Goal: Information Seeking & Learning: Learn about a topic

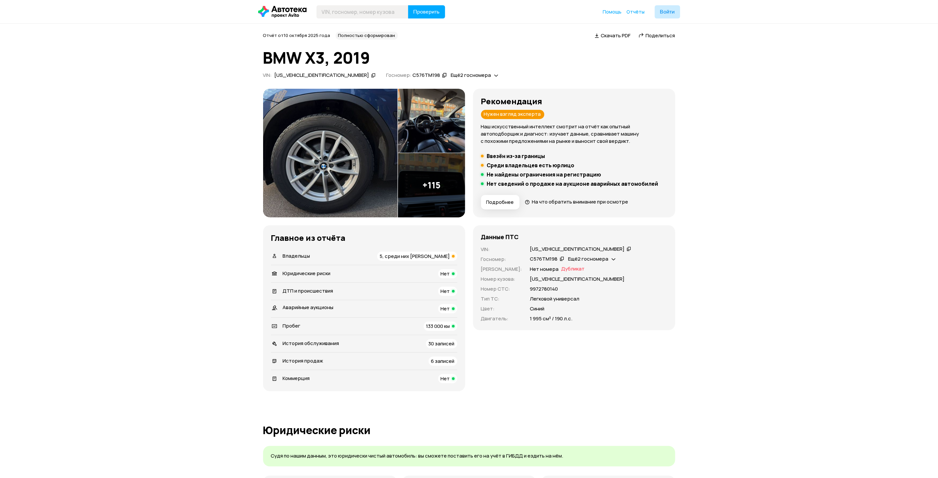
click at [353, 153] on img at bounding box center [330, 153] width 135 height 129
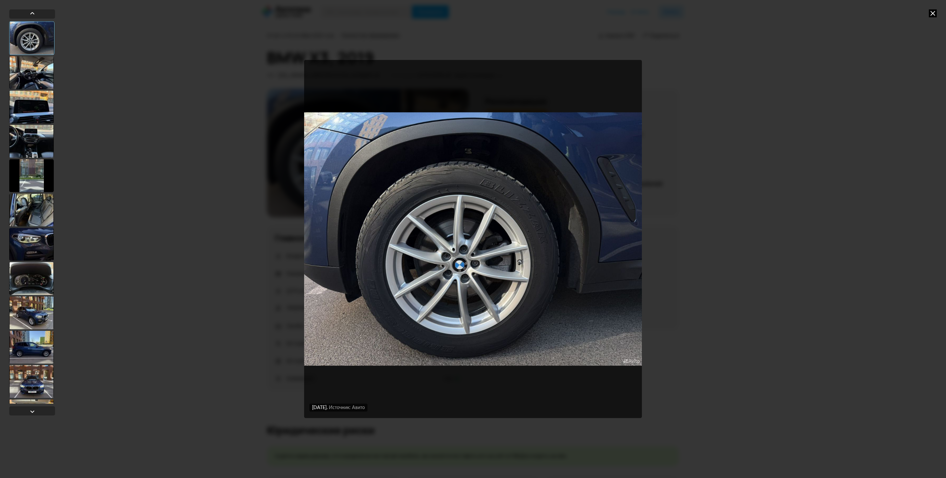
click at [47, 245] on div at bounding box center [31, 243] width 45 height 33
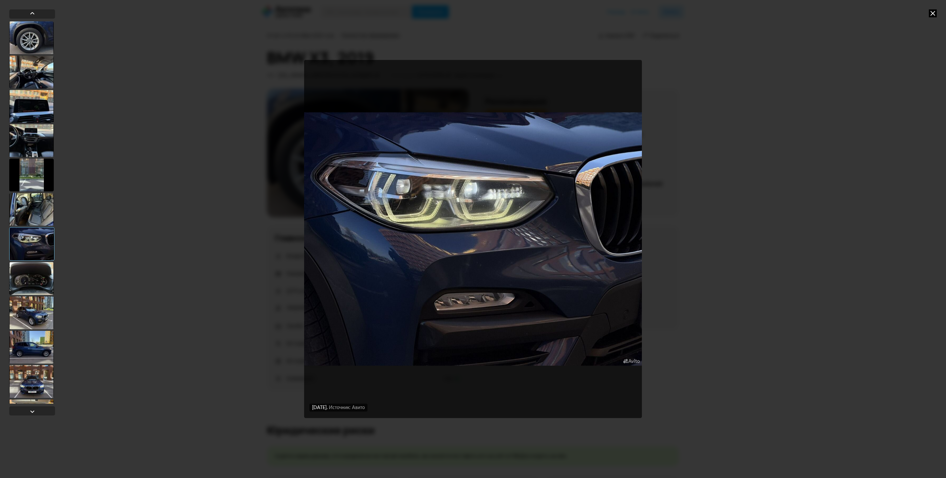
click at [38, 136] on div at bounding box center [31, 140] width 45 height 33
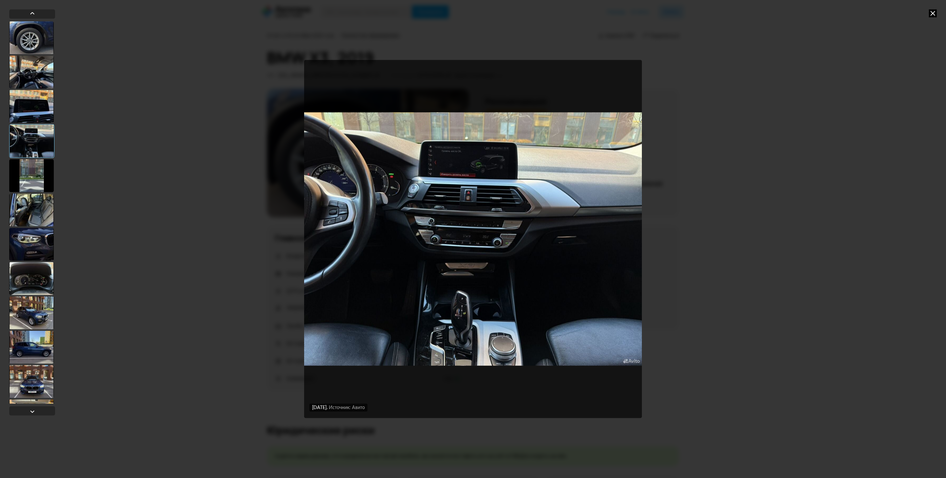
drag, startPoint x: 27, startPoint y: 93, endPoint x: 26, endPoint y: 65, distance: 27.7
click at [26, 89] on div at bounding box center [32, 212] width 46 height 382
click at [26, 65] on div at bounding box center [31, 71] width 45 height 33
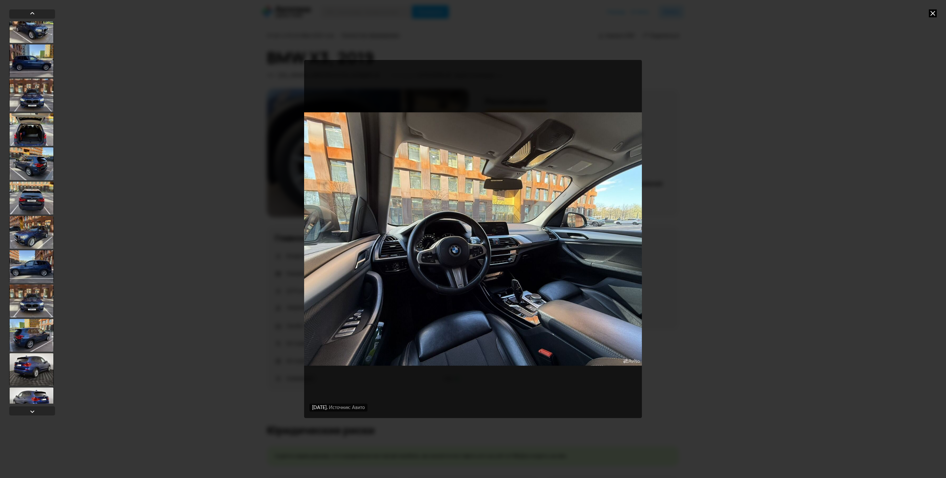
click at [31, 305] on div at bounding box center [31, 300] width 45 height 33
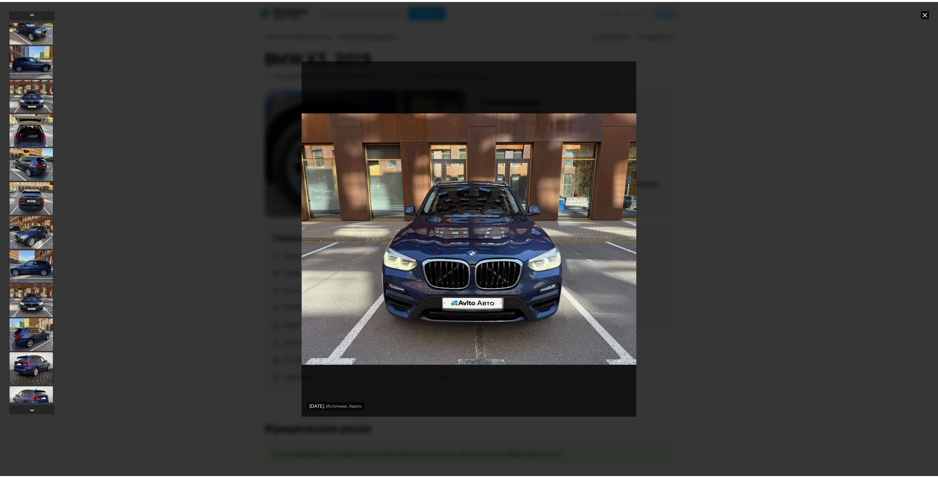
scroll to position [285, 0]
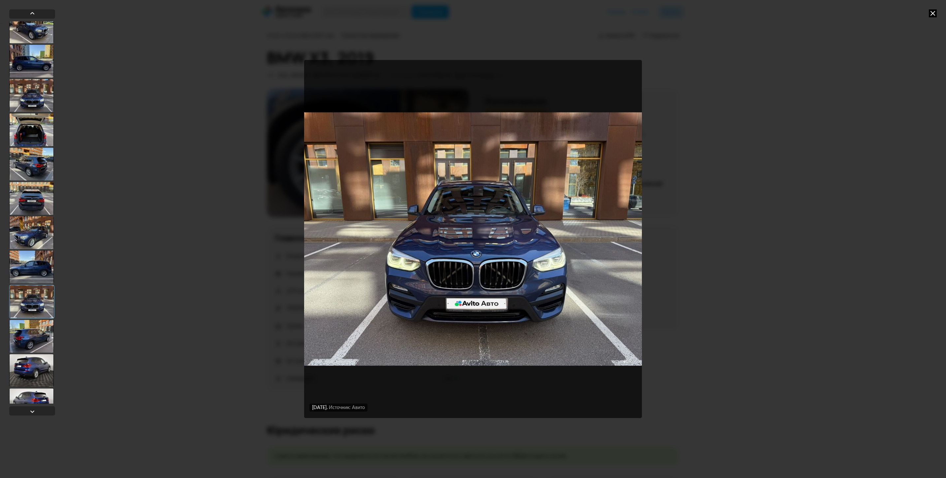
click at [20, 270] on div at bounding box center [31, 266] width 45 height 33
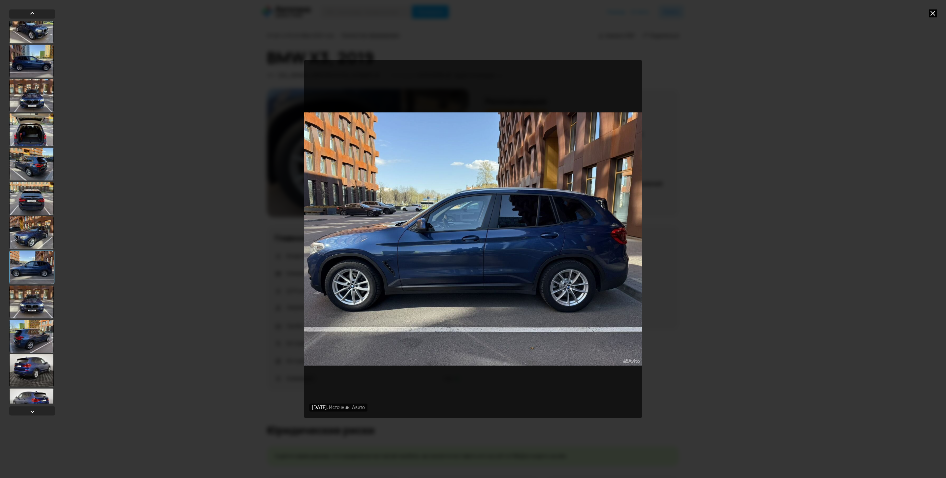
click at [934, 14] on icon at bounding box center [932, 13] width 8 height 8
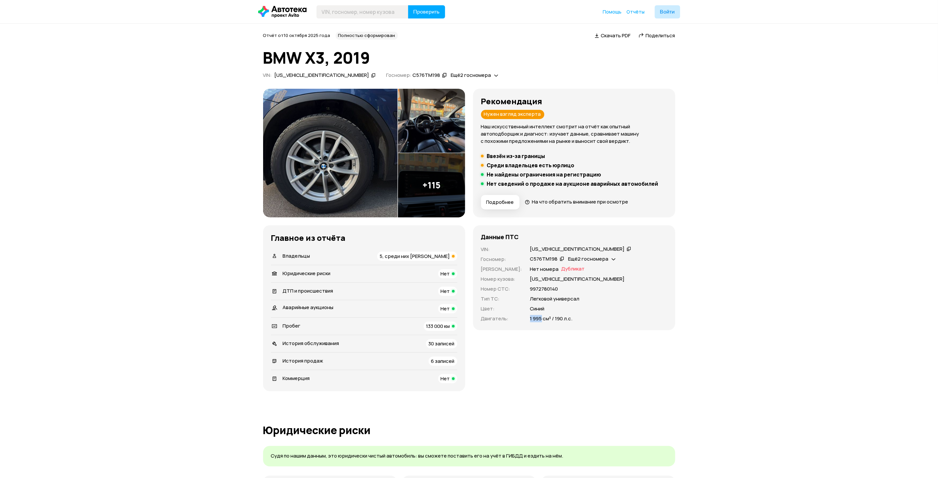
drag, startPoint x: 512, startPoint y: 320, endPoint x: 537, endPoint y: 322, distance: 24.8
click at [537, 322] on div "VIN : [US_VEHICLE_IDENTIFICATION_NUMBER]   Госномер : С576ТМ198   Ещё 2 госноме…" at bounding box center [574, 284] width 186 height 76
click at [304, 171] on img at bounding box center [330, 153] width 135 height 129
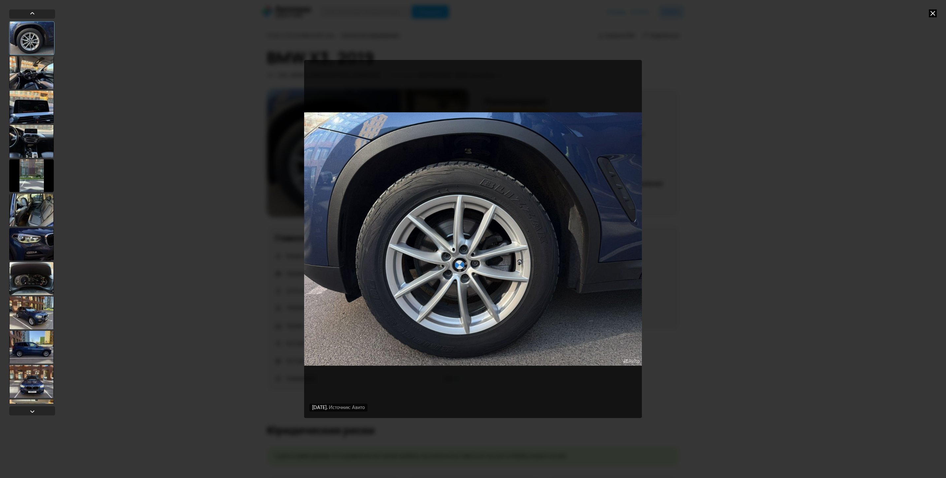
click at [33, 240] on div at bounding box center [31, 243] width 45 height 33
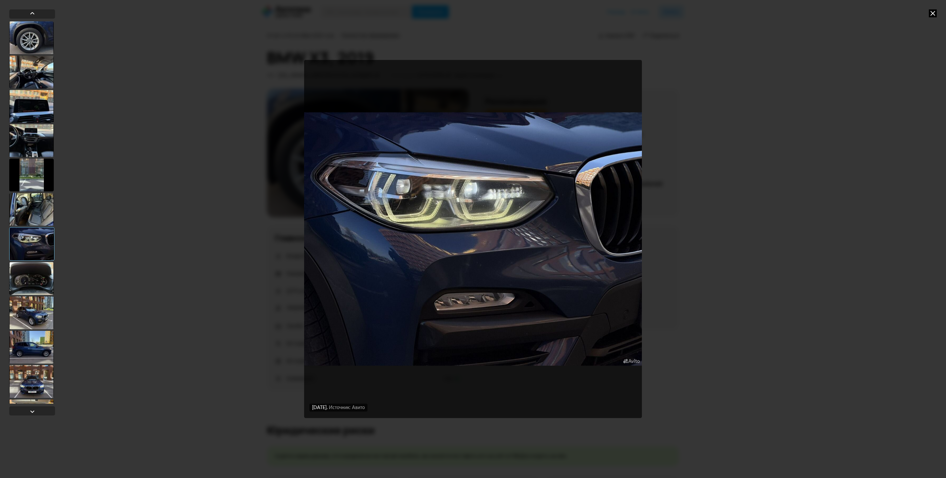
click at [933, 14] on icon at bounding box center [932, 13] width 8 height 8
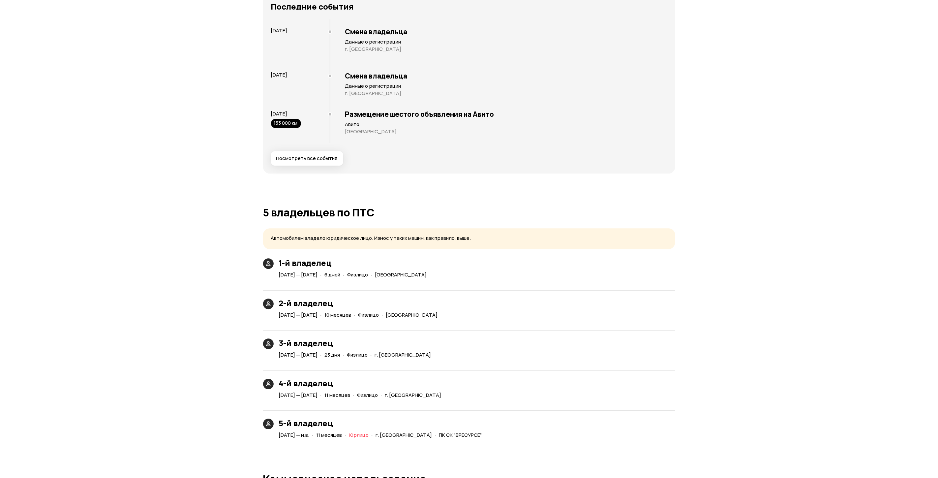
scroll to position [1290, 0]
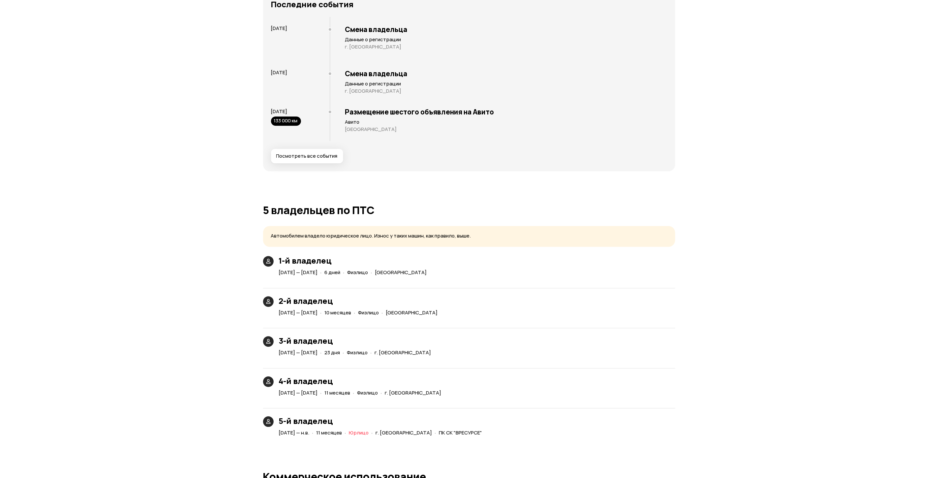
drag, startPoint x: 525, startPoint y: 433, endPoint x: 328, endPoint y: 432, distance: 196.8
click at [328, 432] on div "5-й владелец [DATE] — н.в. · 11 месяцев · Юрлицо · г. [GEOGRAPHIC_DATA] · ПК СК…" at bounding box center [469, 419] width 412 height 38
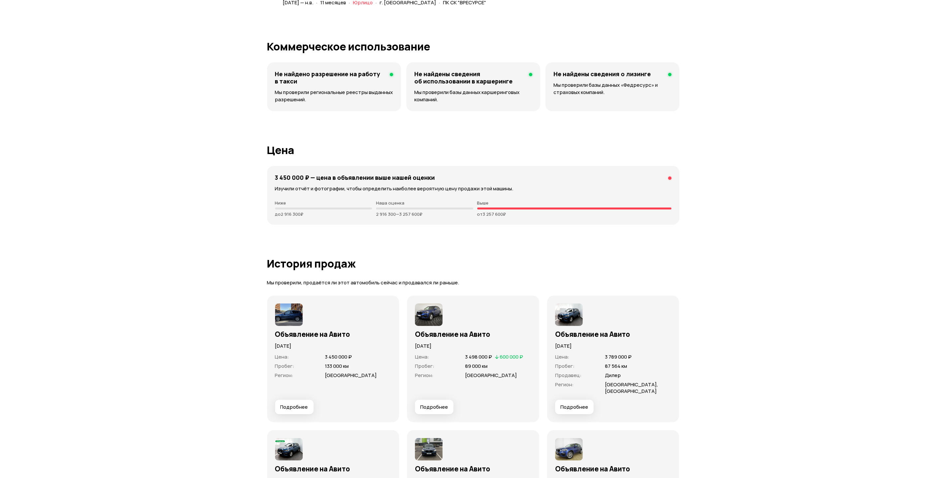
scroll to position [1720, 0]
click at [423, 316] on img at bounding box center [425, 314] width 28 height 22
click at [426, 410] on button "Подробнее" at bounding box center [430, 407] width 39 height 15
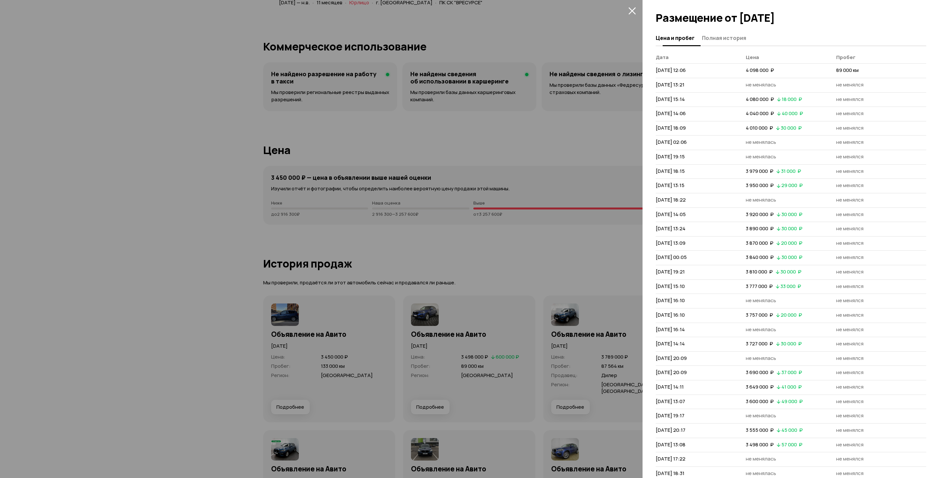
click at [714, 37] on span "Полная история" at bounding box center [724, 38] width 44 height 7
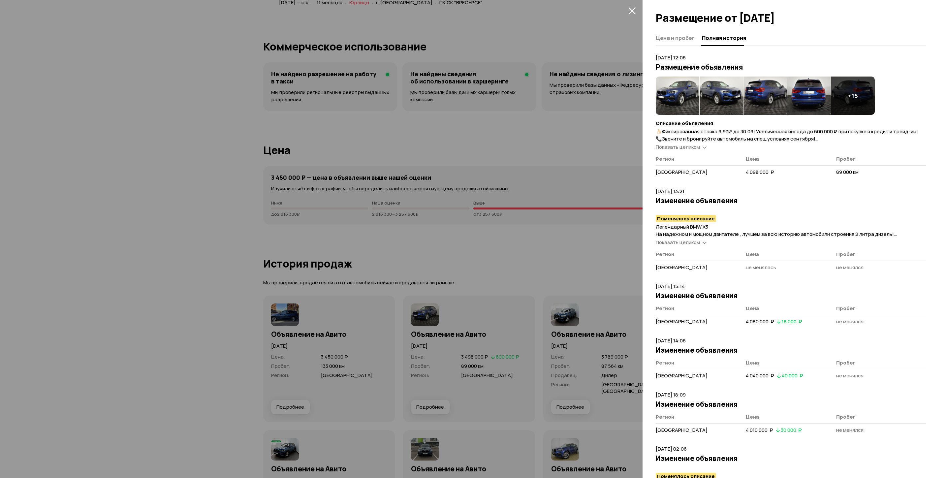
scroll to position [0, 0]
click at [681, 91] on img at bounding box center [677, 95] width 44 height 38
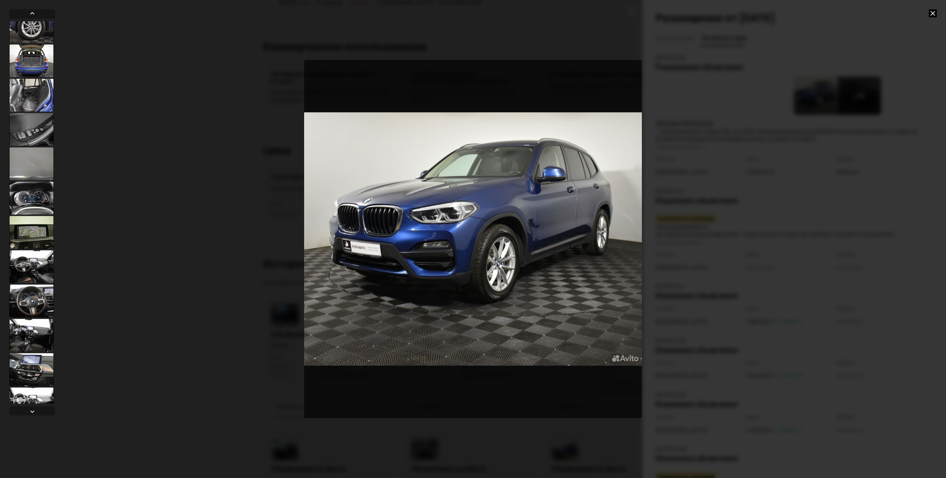
click at [30, 274] on div at bounding box center [31, 266] width 45 height 33
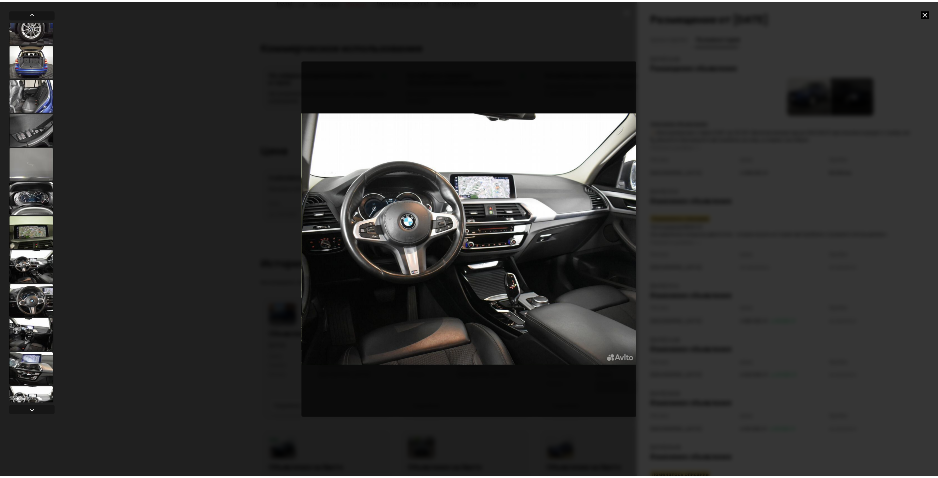
scroll to position [285, 0]
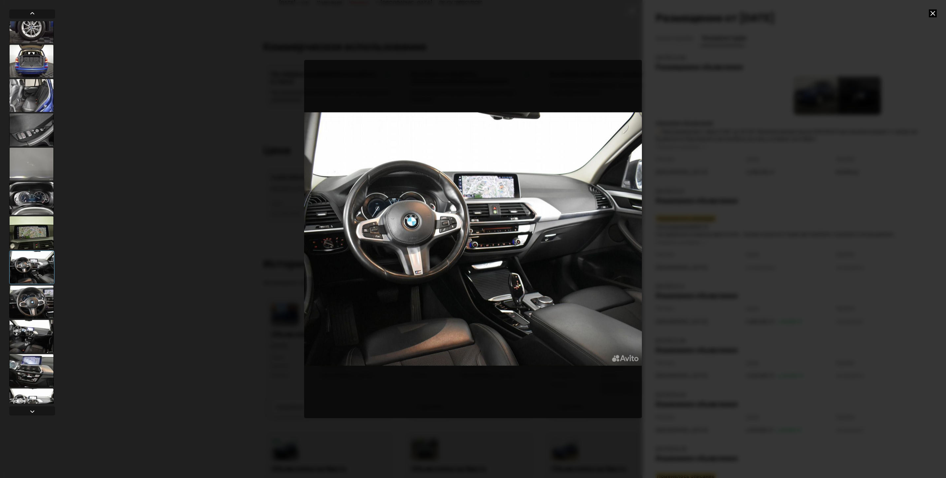
click at [935, 12] on icon at bounding box center [932, 13] width 8 height 8
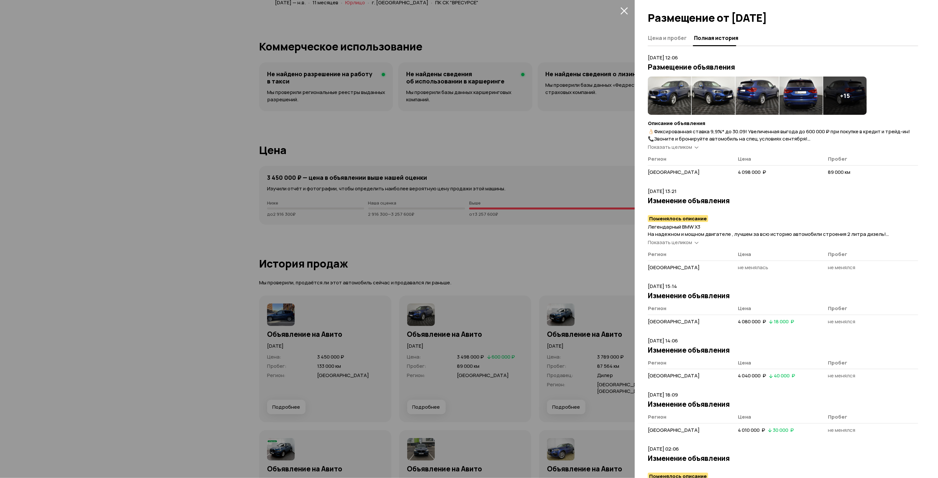
click at [625, 8] on icon "закрыть" at bounding box center [624, 11] width 8 height 8
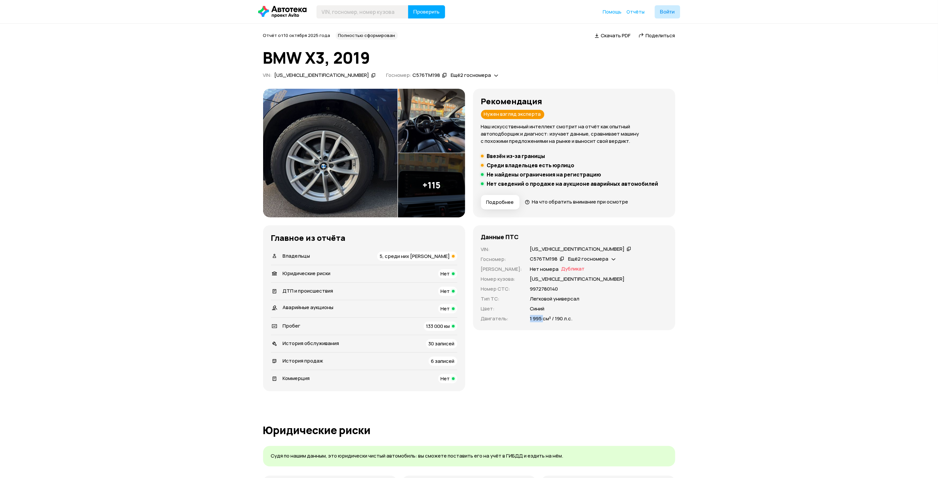
scroll to position [0, 0]
drag, startPoint x: 270, startPoint y: 53, endPoint x: 518, endPoint y: 54, distance: 248.2
click at [518, 54] on h1 "BMW X3, 2019" at bounding box center [469, 58] width 412 height 18
click at [367, 157] on img at bounding box center [330, 153] width 135 height 129
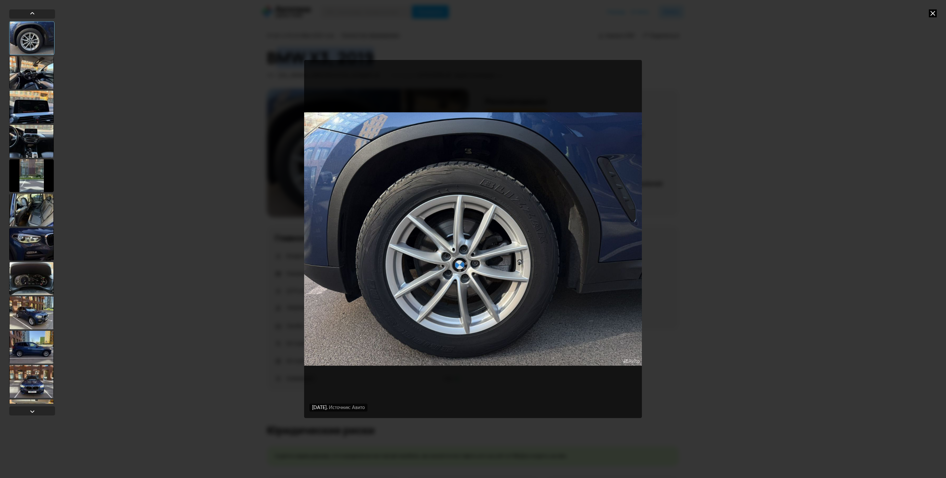
click at [41, 310] on div at bounding box center [31, 312] width 45 height 33
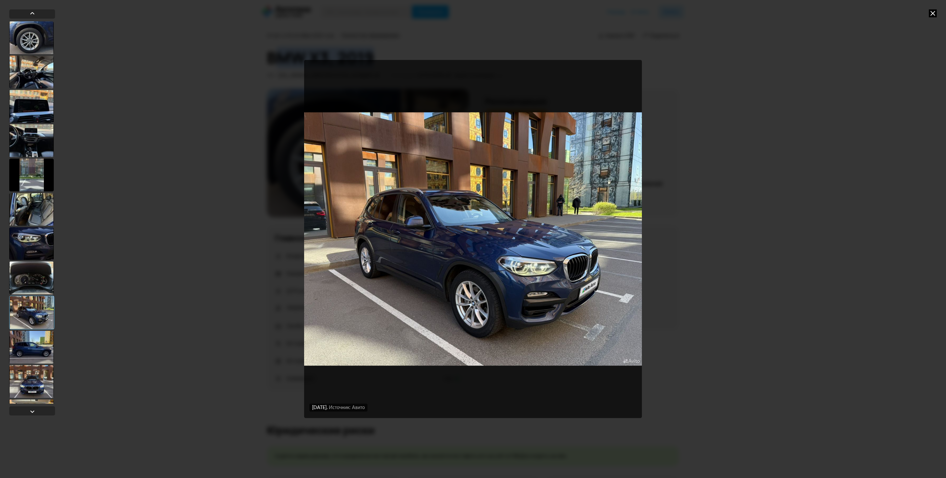
click at [30, 103] on div at bounding box center [31, 106] width 45 height 33
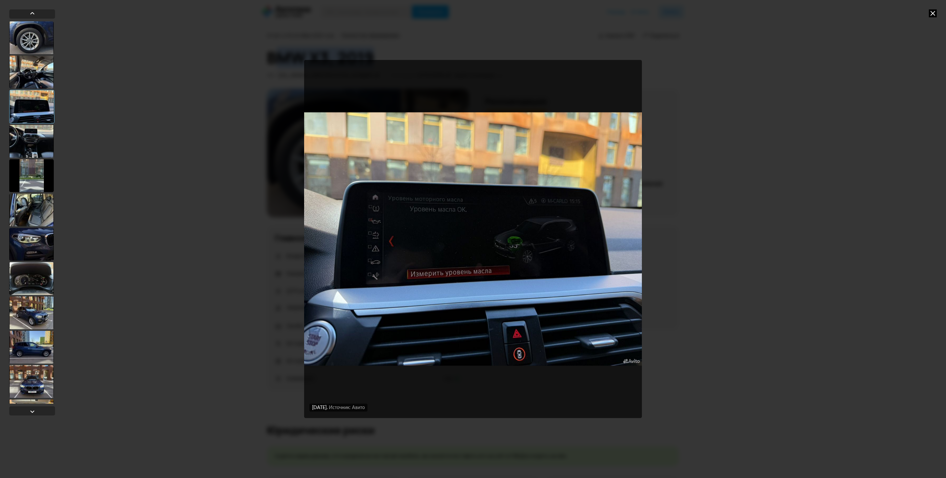
click at [31, 273] on div at bounding box center [31, 278] width 45 height 33
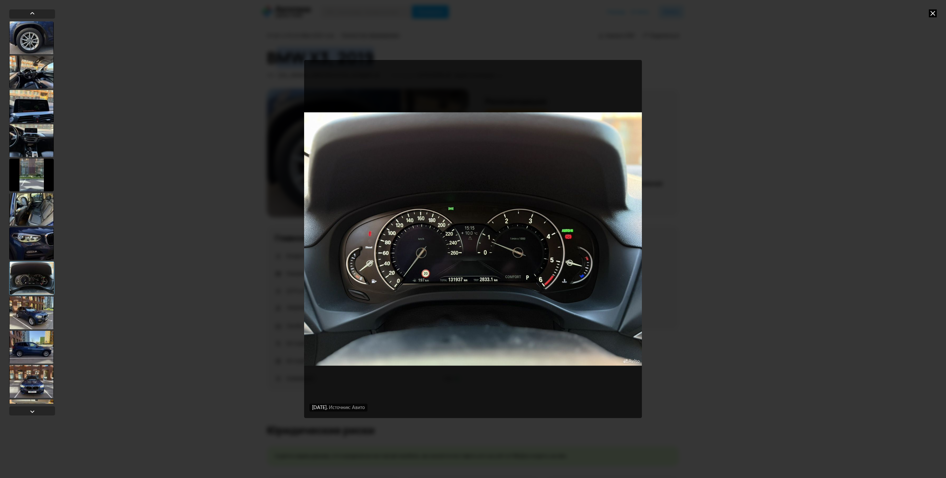
click at [934, 13] on icon at bounding box center [932, 13] width 8 height 8
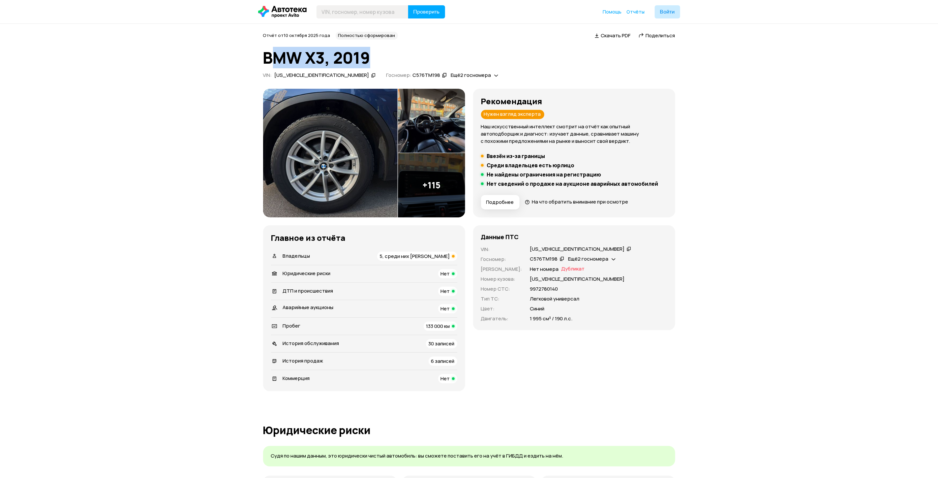
click at [425, 132] on img at bounding box center [431, 121] width 67 height 64
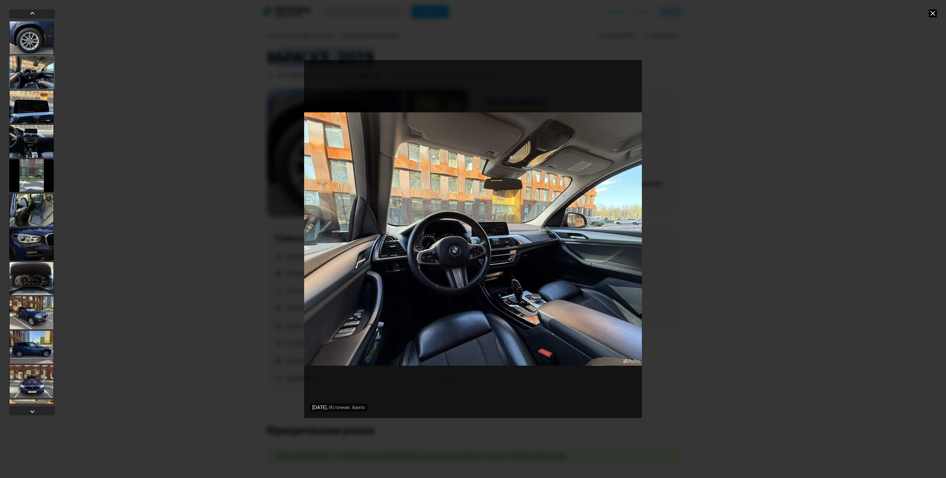
click at [926, 19] on div "[DATE] Источник: Авито [DATE] Источник: Авито [DATE] Источник: Авито" at bounding box center [473, 239] width 946 height 478
click at [933, 14] on icon at bounding box center [932, 13] width 8 height 8
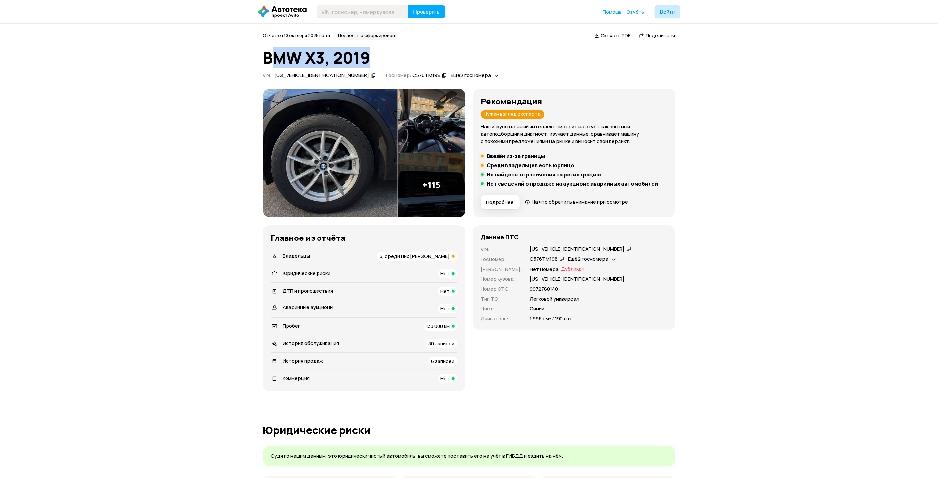
click at [348, 144] on img at bounding box center [330, 153] width 135 height 129
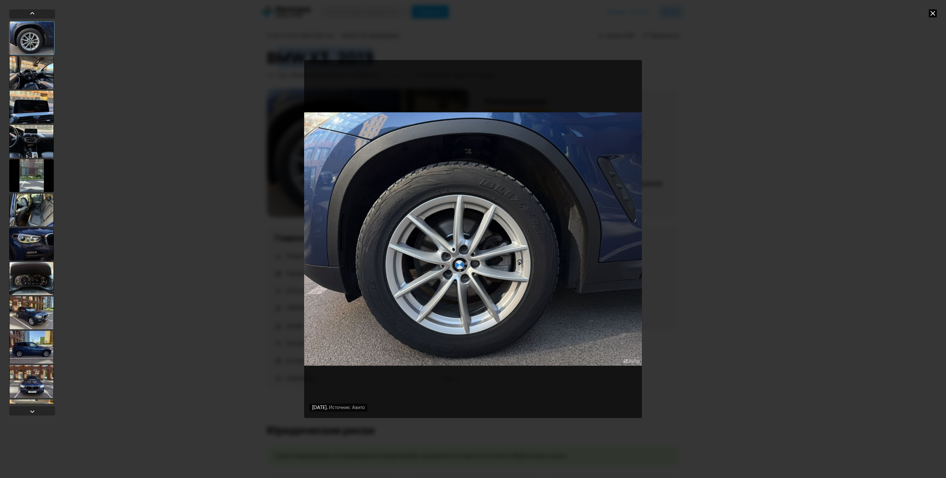
click at [41, 245] on div at bounding box center [31, 243] width 45 height 33
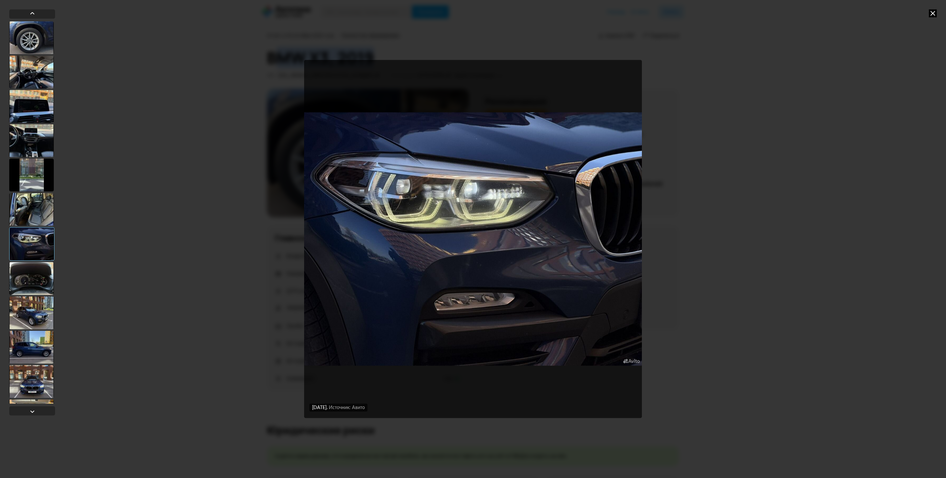
click at [36, 146] on div at bounding box center [31, 140] width 45 height 33
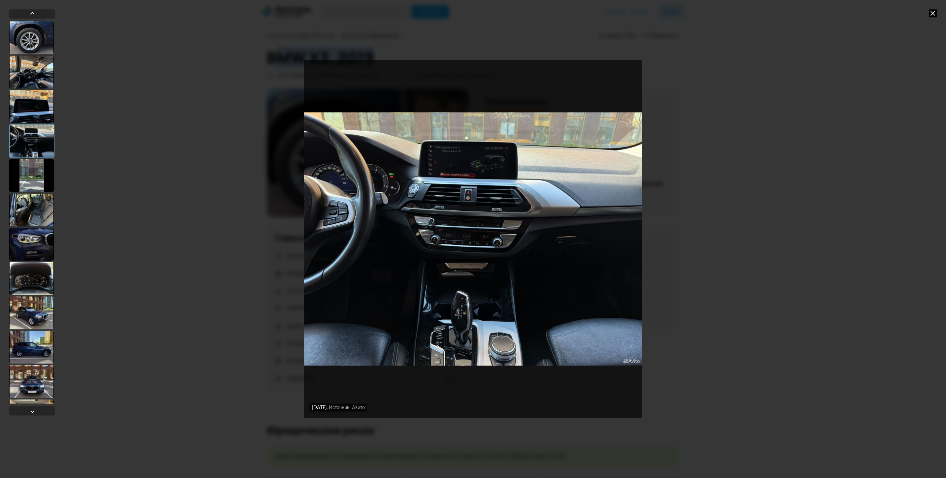
click at [31, 80] on div at bounding box center [31, 71] width 45 height 33
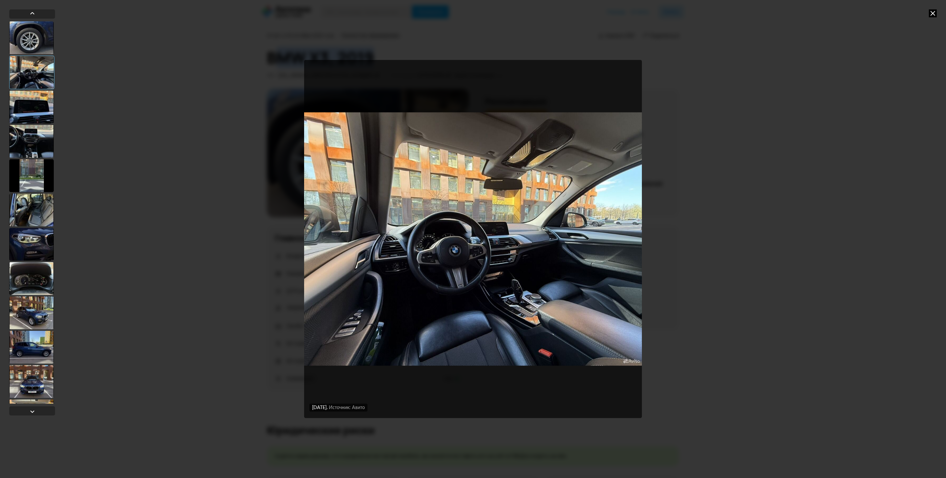
click at [935, 11] on icon at bounding box center [932, 13] width 8 height 8
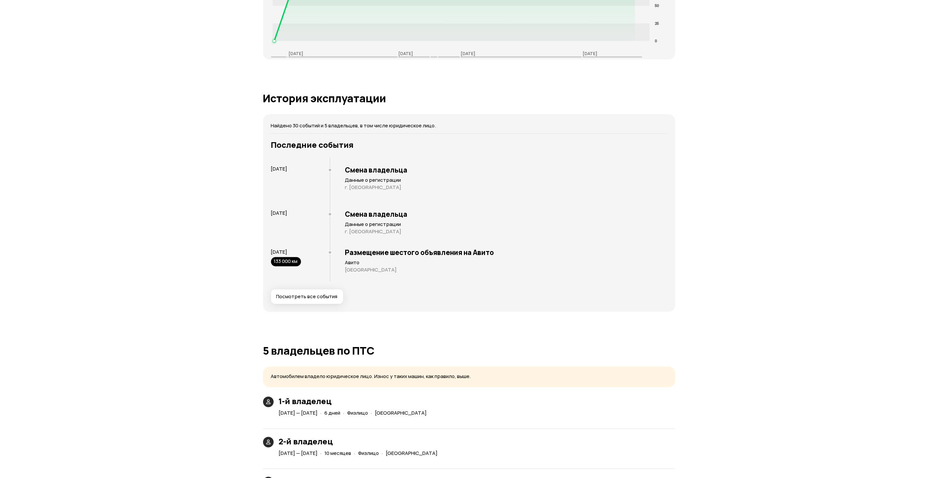
scroll to position [1146, 0]
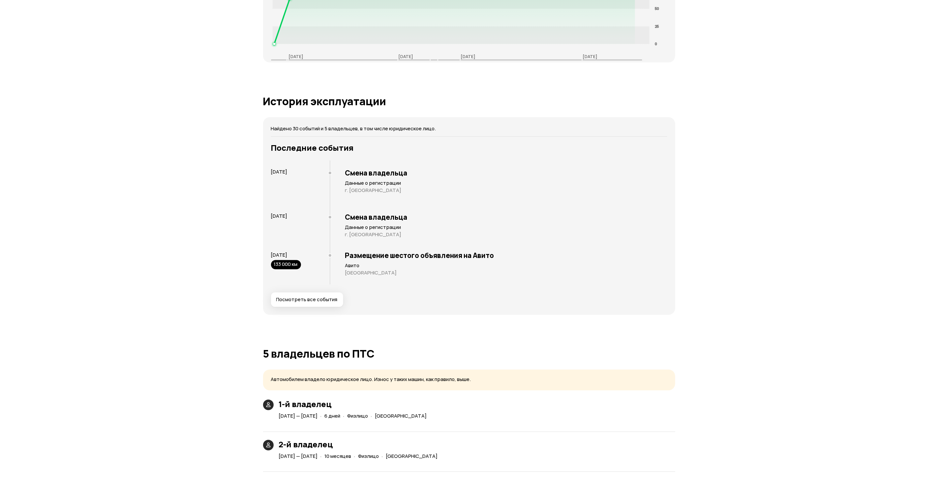
click at [316, 300] on span "Посмотреть все события" at bounding box center [306, 299] width 61 height 7
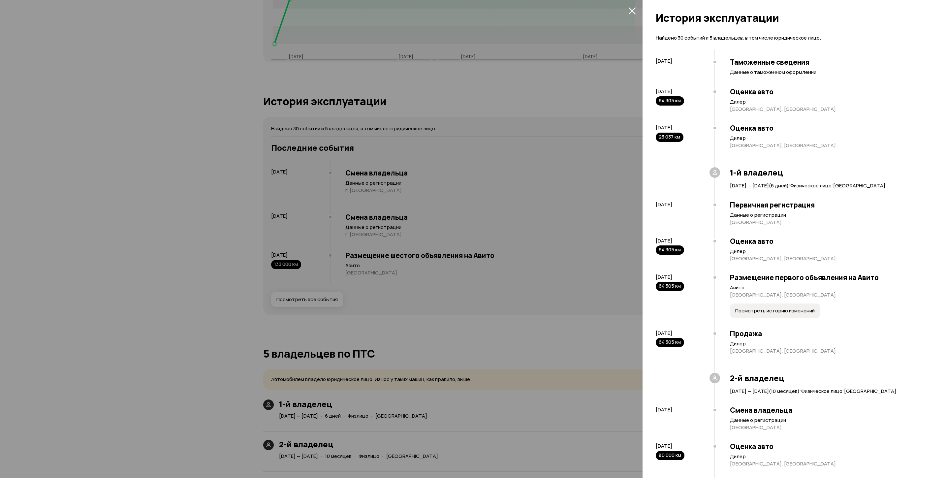
click at [632, 10] on icon "закрыть" at bounding box center [631, 10] width 7 height 7
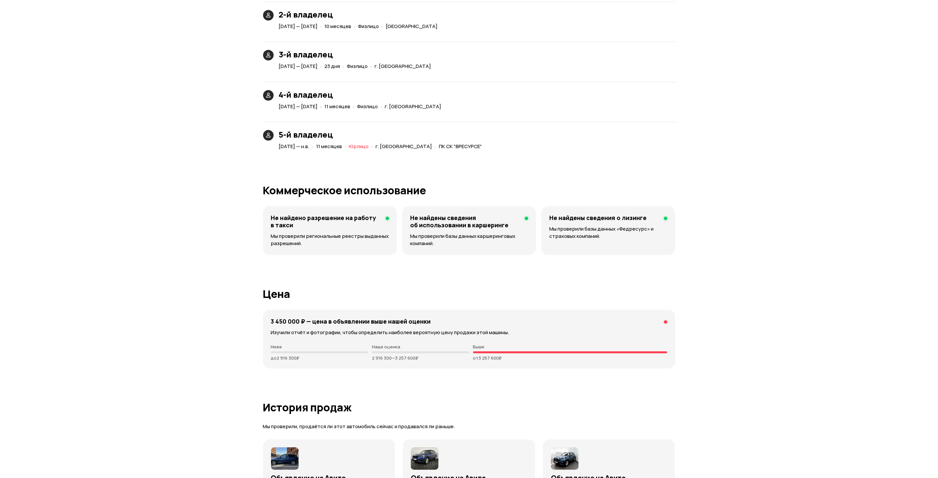
scroll to position [1576, 0]
drag, startPoint x: 275, startPoint y: 359, endPoint x: 320, endPoint y: 354, distance: 45.8
click at [320, 355] on p "до 2 916 300 ₽" at bounding box center [319, 357] width 97 height 5
drag, startPoint x: 320, startPoint y: 354, endPoint x: 328, endPoint y: 358, distance: 8.3
click at [328, 358] on p "до 2 916 300 ₽" at bounding box center [319, 357] width 97 height 5
